Goal: Information Seeking & Learning: Learn about a topic

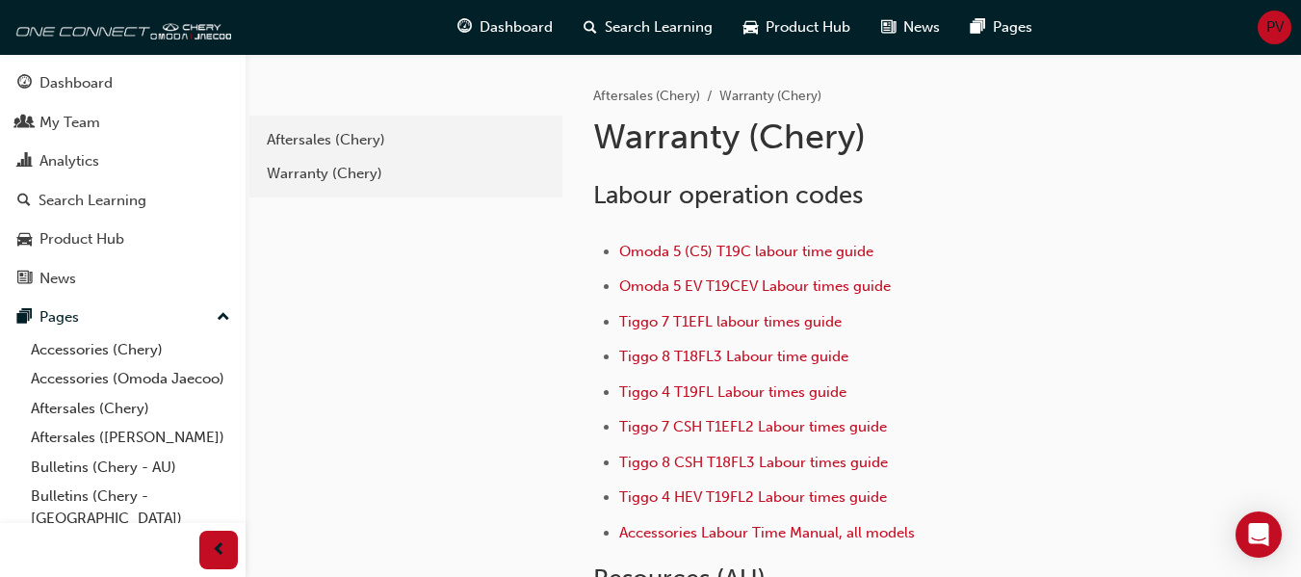
scroll to position [223, 0]
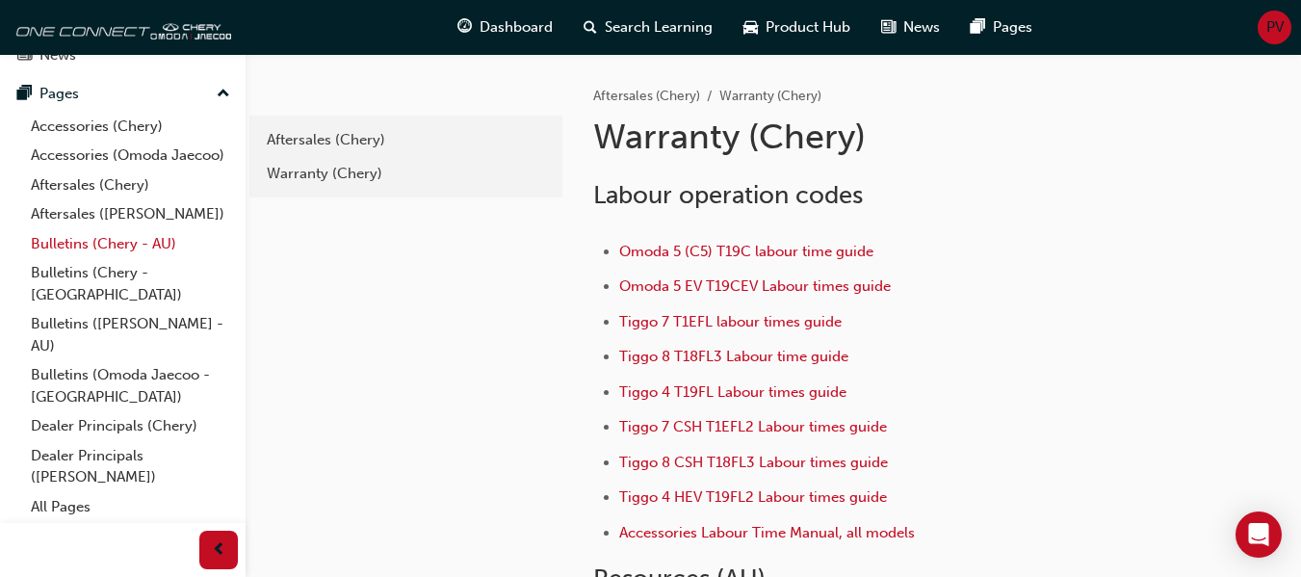
click at [117, 259] on link "Bulletins (Chery - AU)" at bounding box center [130, 244] width 215 height 30
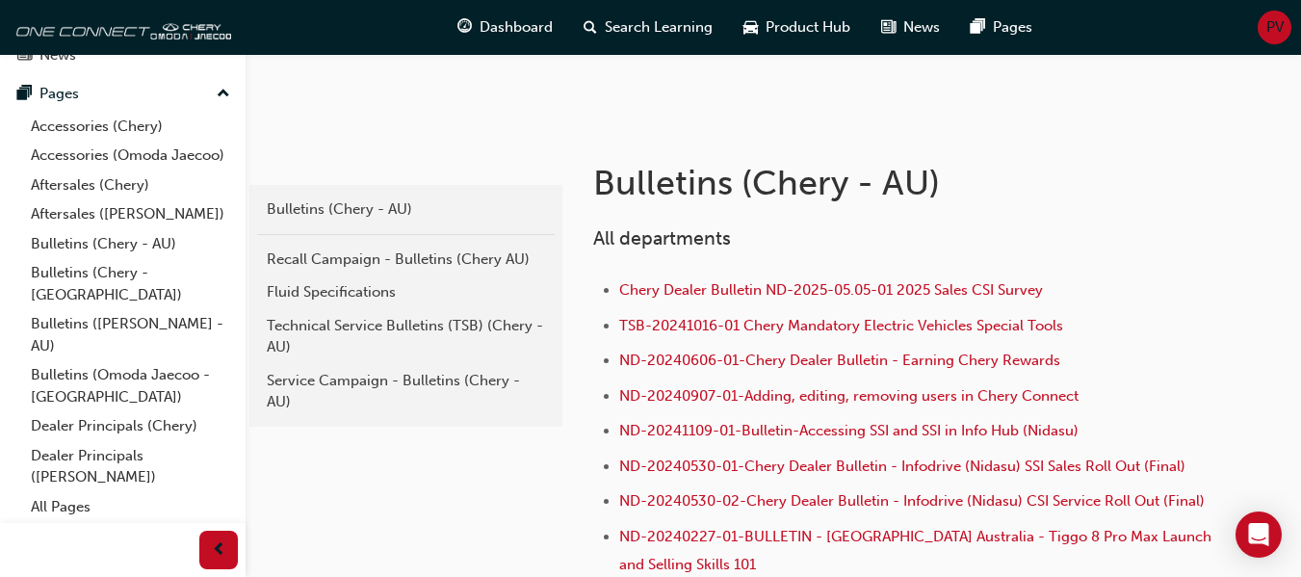
scroll to position [283, 0]
click at [430, 253] on div "Recall Campaign - Bulletins (Chery AU)" at bounding box center [406, 259] width 278 height 22
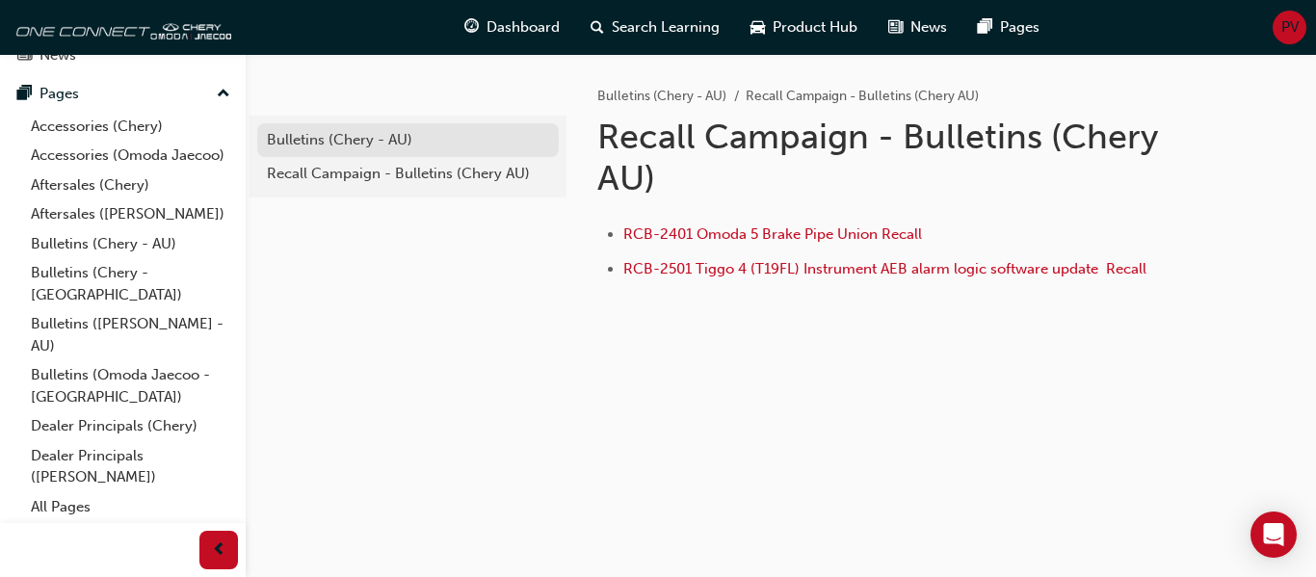
click at [378, 142] on div "Bulletins (Chery - AU)" at bounding box center [408, 140] width 282 height 22
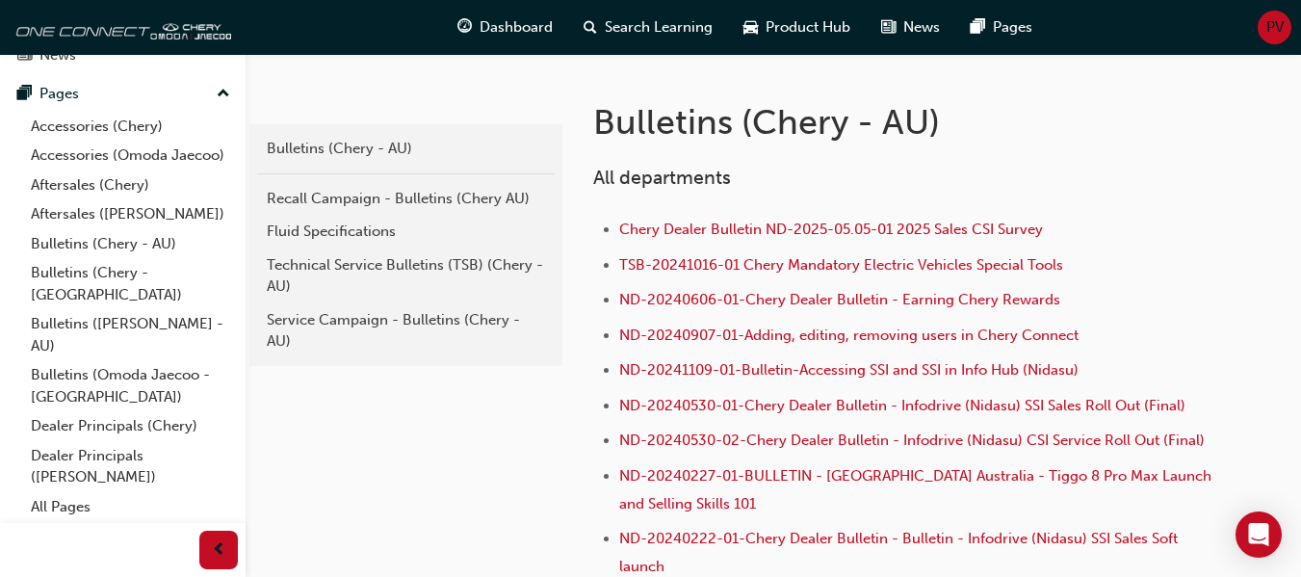
scroll to position [351, 0]
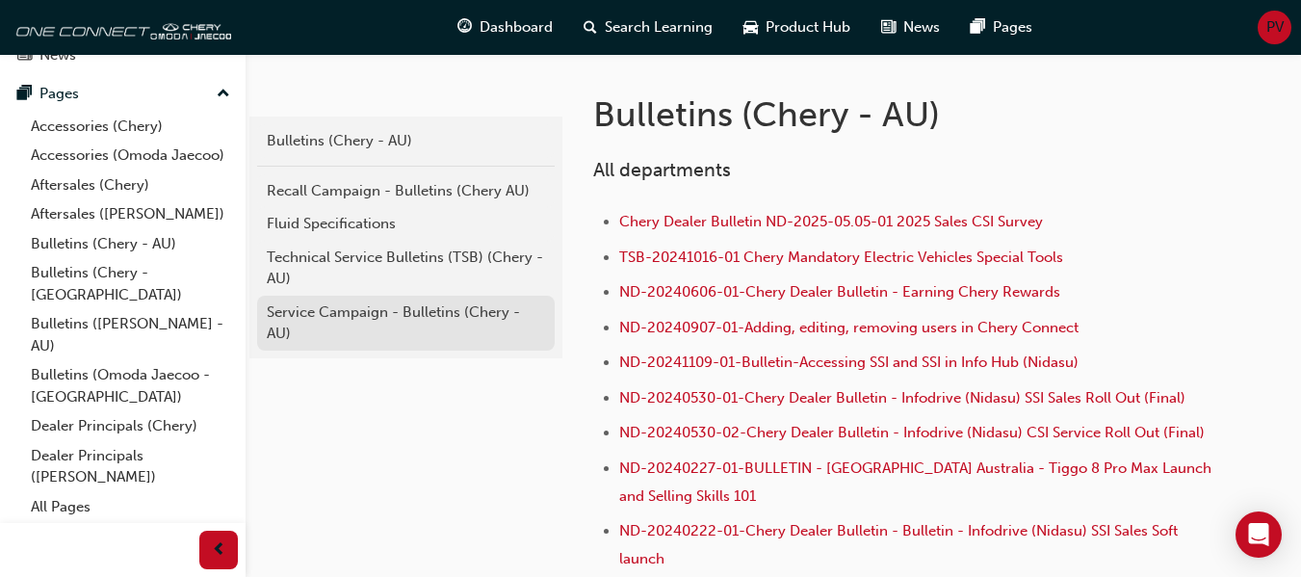
click at [451, 314] on div "Service Campaign - Bulletins (Chery - AU)" at bounding box center [406, 322] width 278 height 43
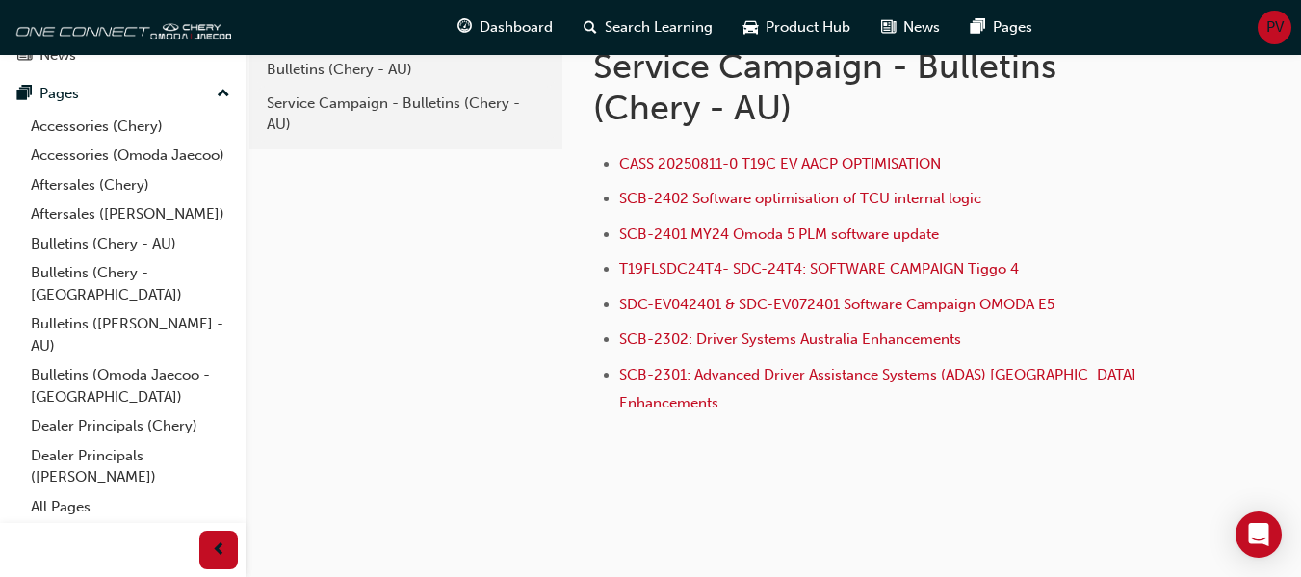
click at [861, 160] on span "CASS 20250811-0 T19C EV AACP OPTIMISATION" at bounding box center [780, 163] width 322 height 17
